Goal: Navigation & Orientation: Find specific page/section

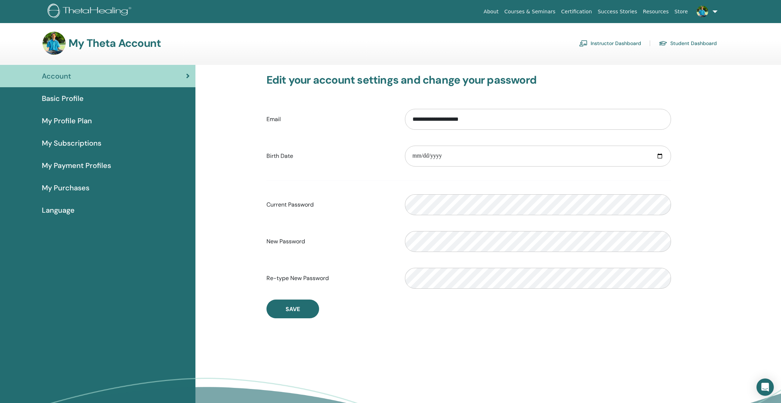
click at [82, 100] on span "Basic Profile" at bounding box center [63, 98] width 42 height 11
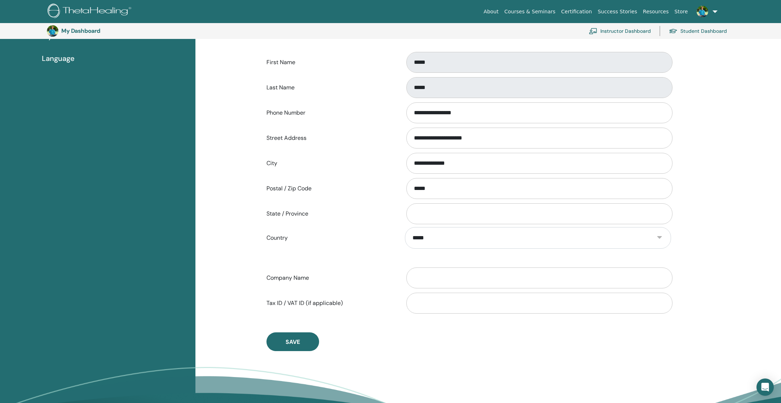
scroll to position [124, 0]
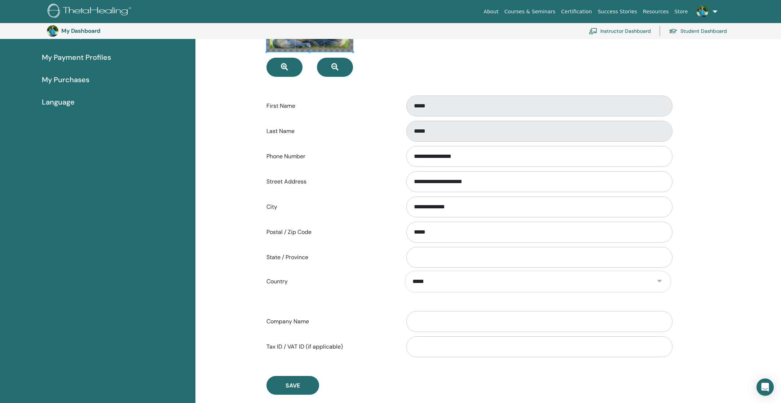
click at [74, 59] on span "My Payment Profiles" at bounding box center [76, 57] width 69 height 11
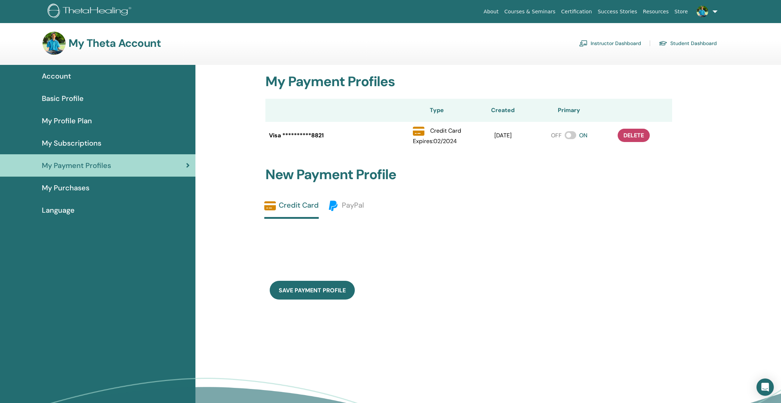
click at [83, 120] on span "My Profile Plan" at bounding box center [67, 120] width 50 height 11
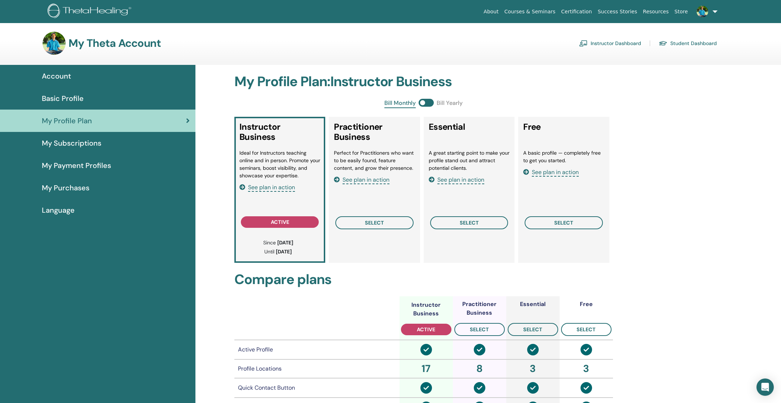
click at [89, 143] on span "My Subscriptions" at bounding box center [72, 143] width 60 height 11
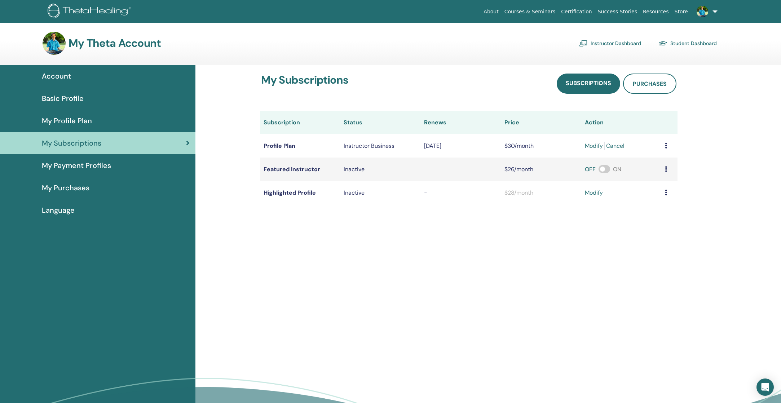
click at [101, 166] on span "My Payment Profiles" at bounding box center [76, 165] width 69 height 11
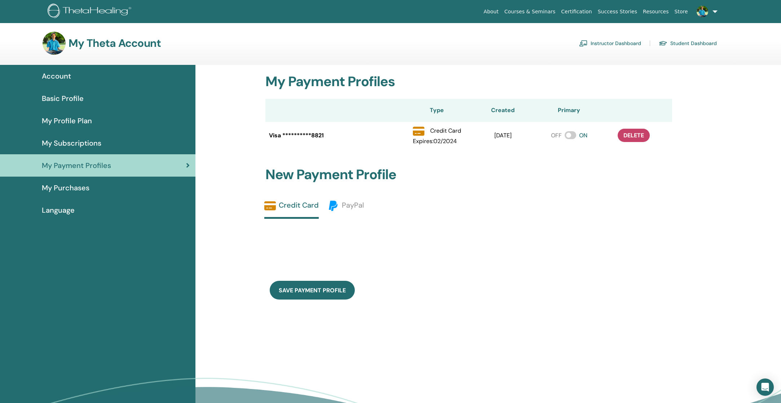
click at [74, 190] on span "My Purchases" at bounding box center [66, 187] width 48 height 11
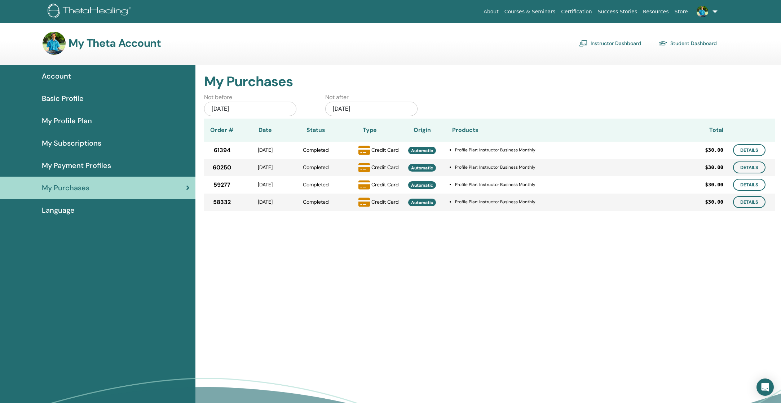
click at [56, 212] on span "Language" at bounding box center [58, 210] width 33 height 11
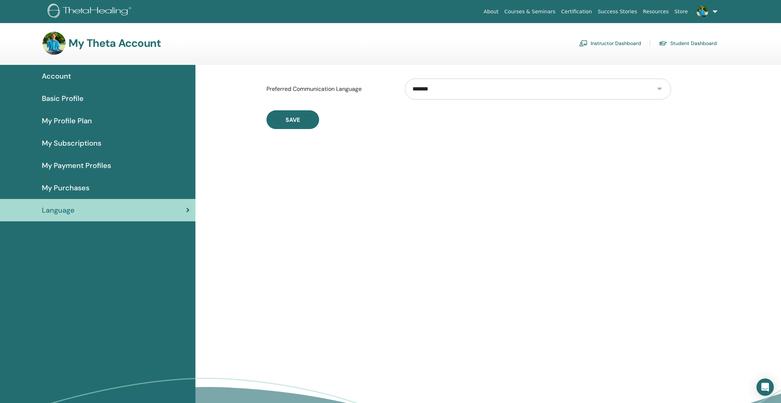
click at [485, 91] on select "**********" at bounding box center [538, 89] width 266 height 21
click at [471, 86] on select "**********" at bounding box center [538, 89] width 266 height 21
click at [66, 99] on span "Basic Profile" at bounding box center [63, 98] width 42 height 11
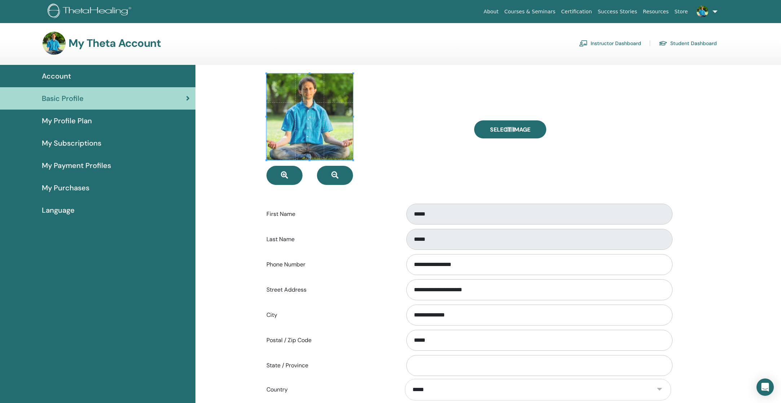
click at [603, 43] on link "Instructor Dashboard" at bounding box center [610, 44] width 62 height 12
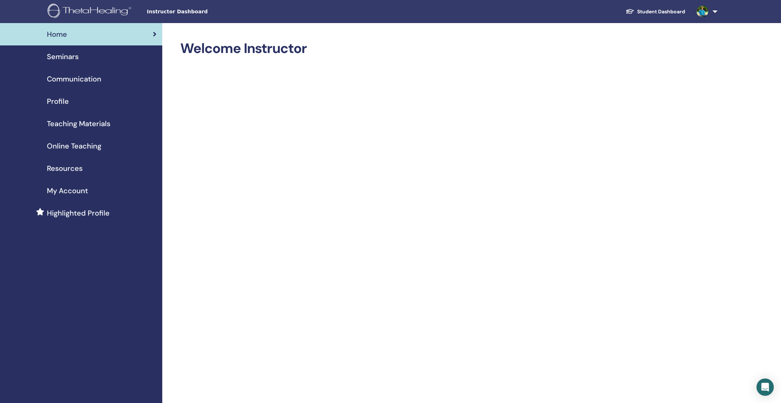
click at [75, 146] on span "Online Teaching" at bounding box center [74, 146] width 54 height 11
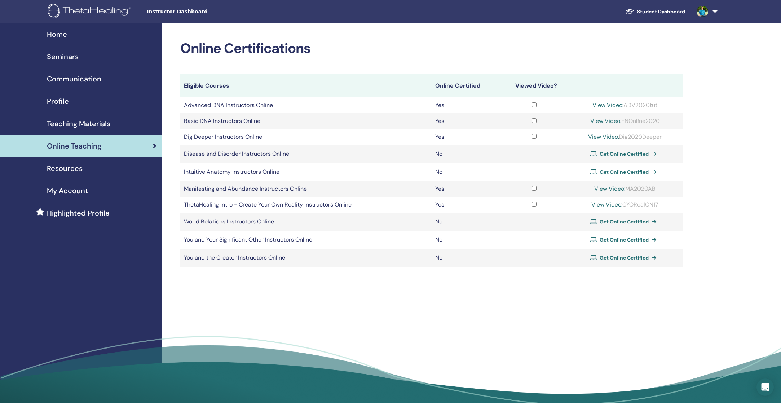
click at [61, 35] on span "Home" at bounding box center [57, 34] width 20 height 11
